Goal: Task Accomplishment & Management: Complete application form

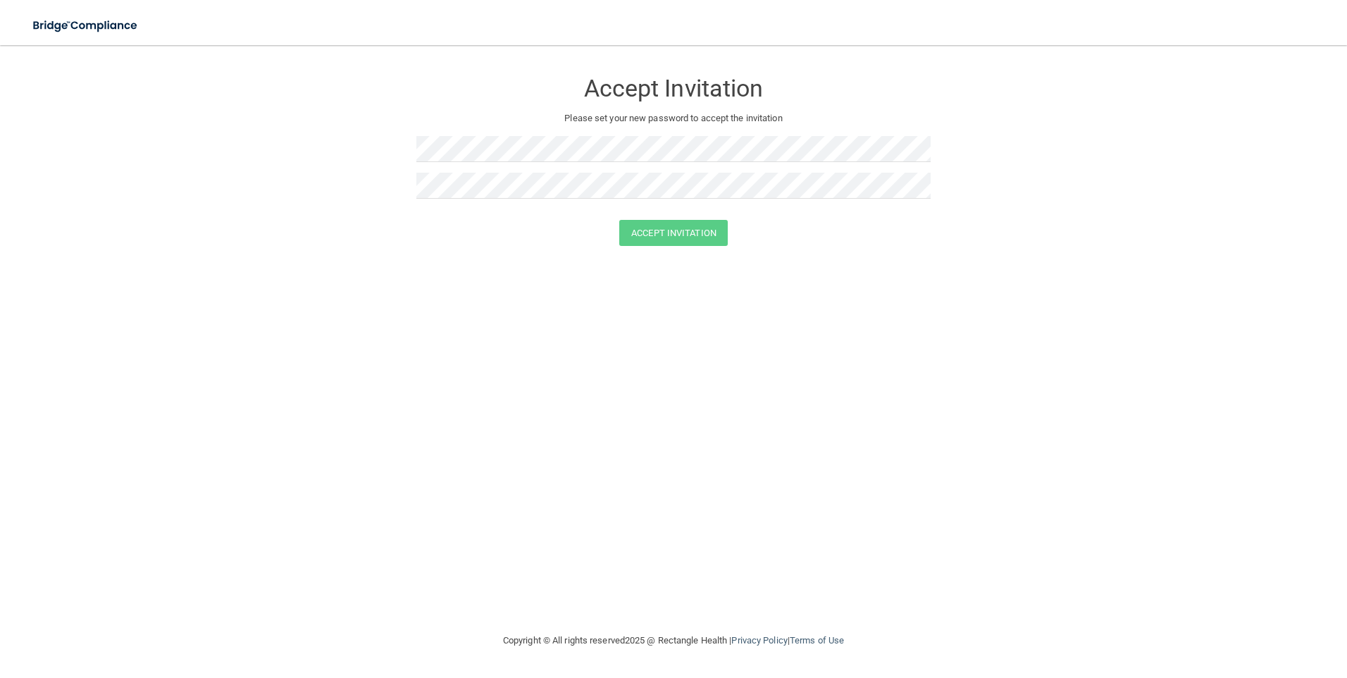
click at [875, 304] on div "Accept Invitation Please set your new password to accept the invitation Accept …" at bounding box center [673, 338] width 1290 height 559
click at [880, 377] on div "Accept Invitation Please set your new password to accept the invitation Accept …" at bounding box center [673, 338] width 1290 height 559
click at [671, 229] on button "Accept Invitation" at bounding box center [673, 233] width 108 height 26
click at [672, 253] on button "Accept Invitation" at bounding box center [673, 253] width 108 height 26
click at [866, 365] on div "Accept Invitation Please set your new password to accept the invitation Token i…" at bounding box center [673, 338] width 1290 height 559
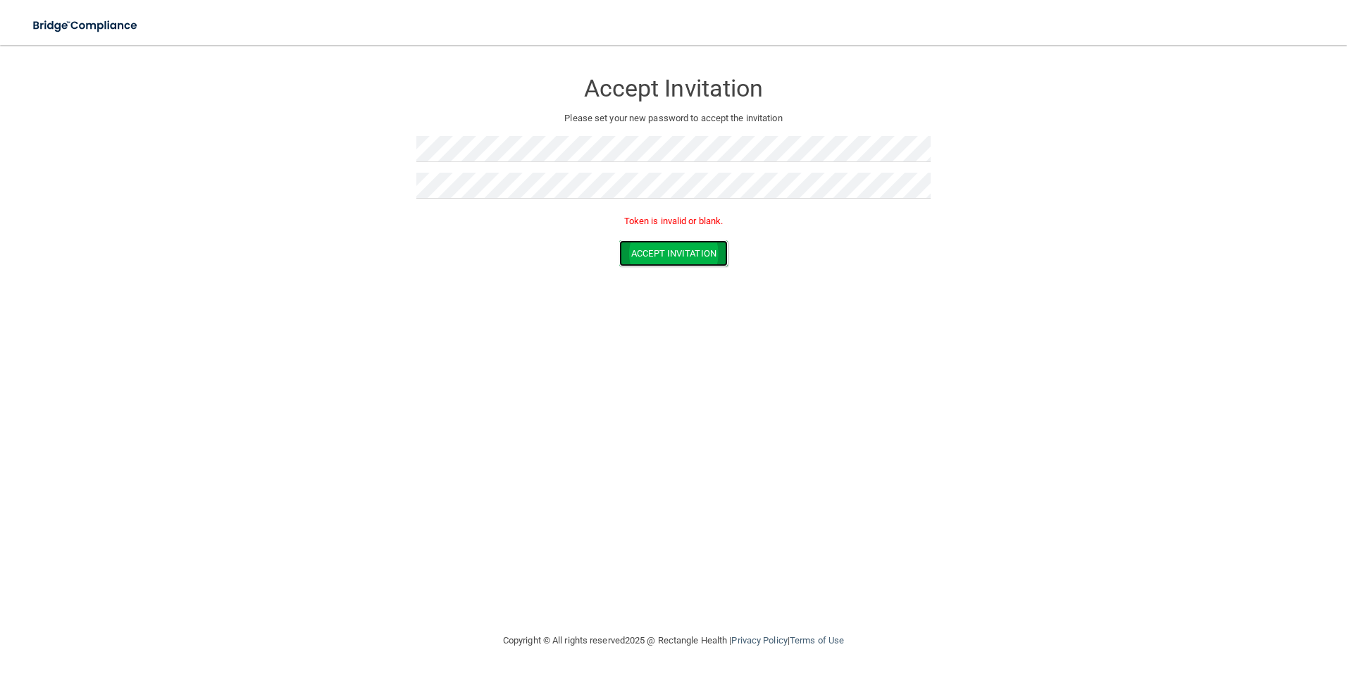
click at [693, 255] on button "Accept Invitation" at bounding box center [673, 253] width 108 height 26
